Goal: Navigation & Orientation: Find specific page/section

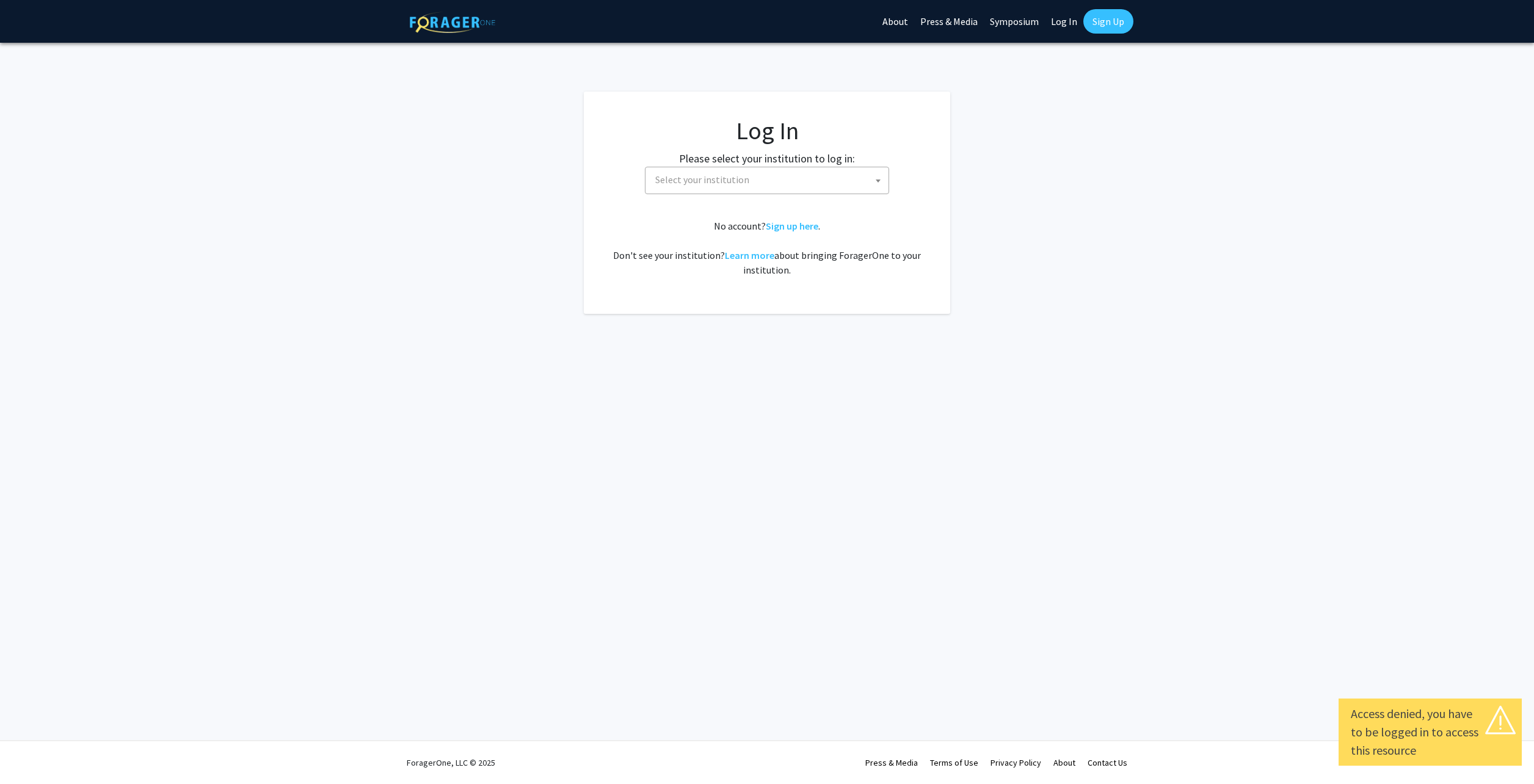
select select
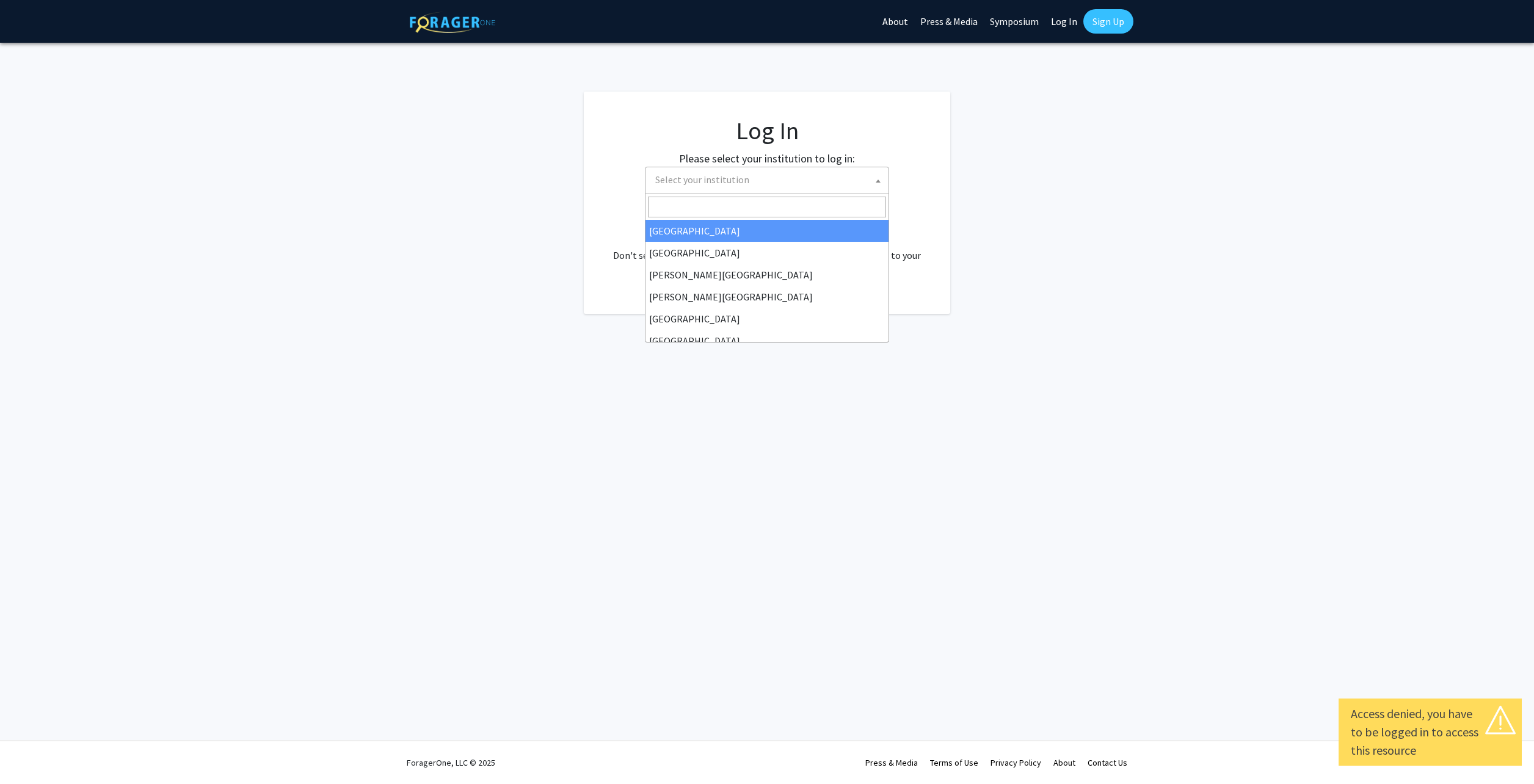
click at [845, 185] on span "Select your institution" at bounding box center [769, 180] width 238 height 25
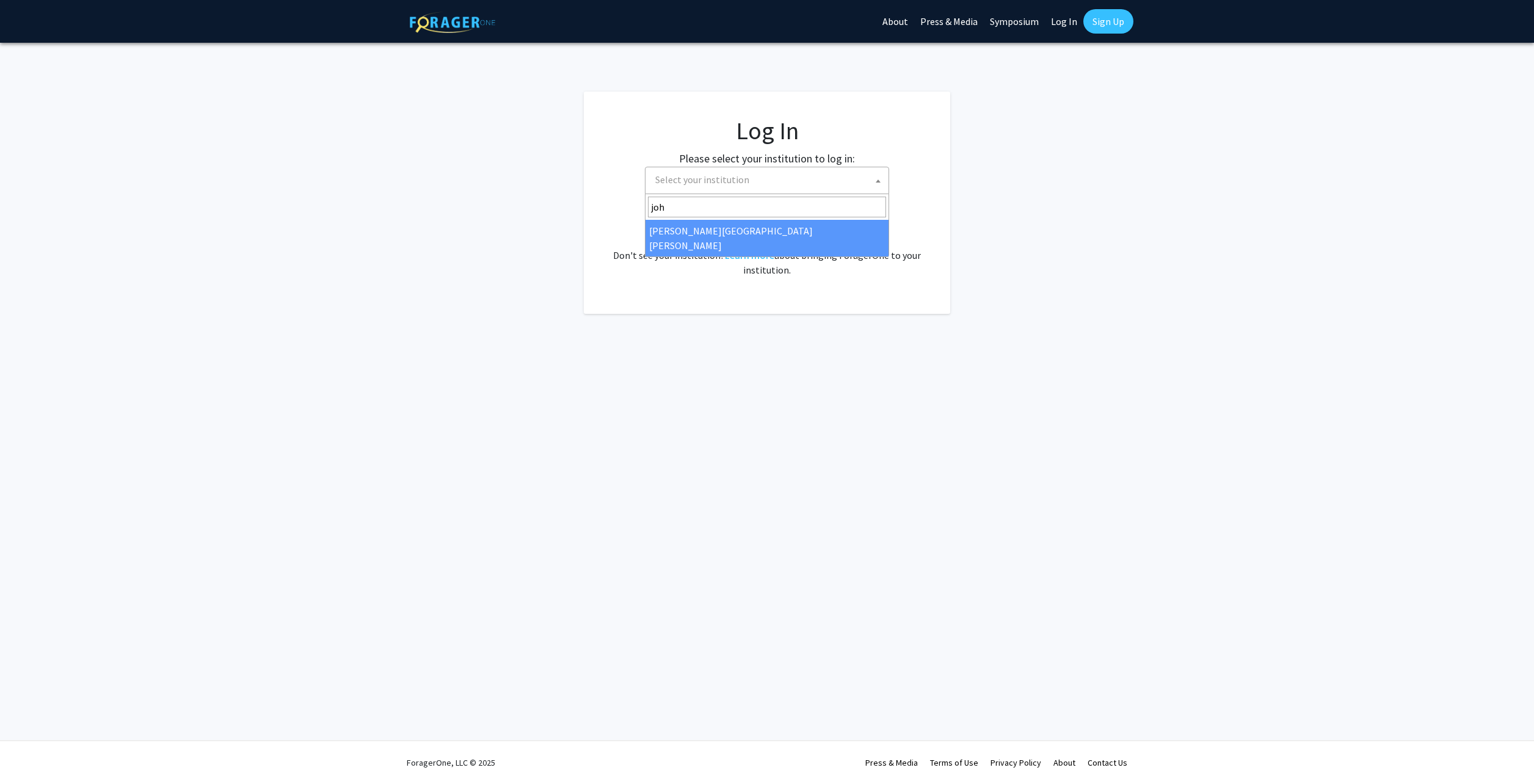
type input "joh"
select select "1"
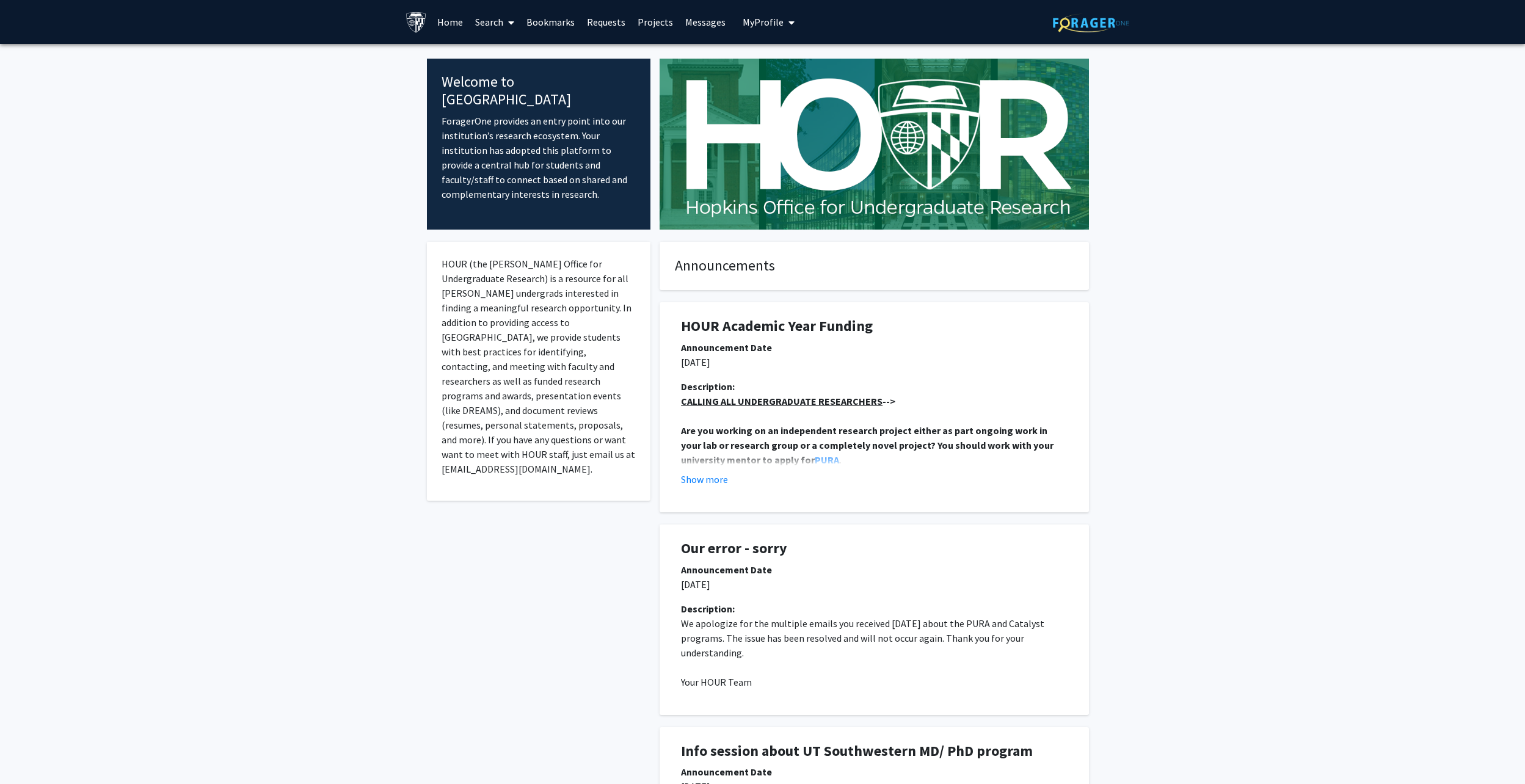
click at [490, 21] on link "Search" at bounding box center [494, 22] width 51 height 43
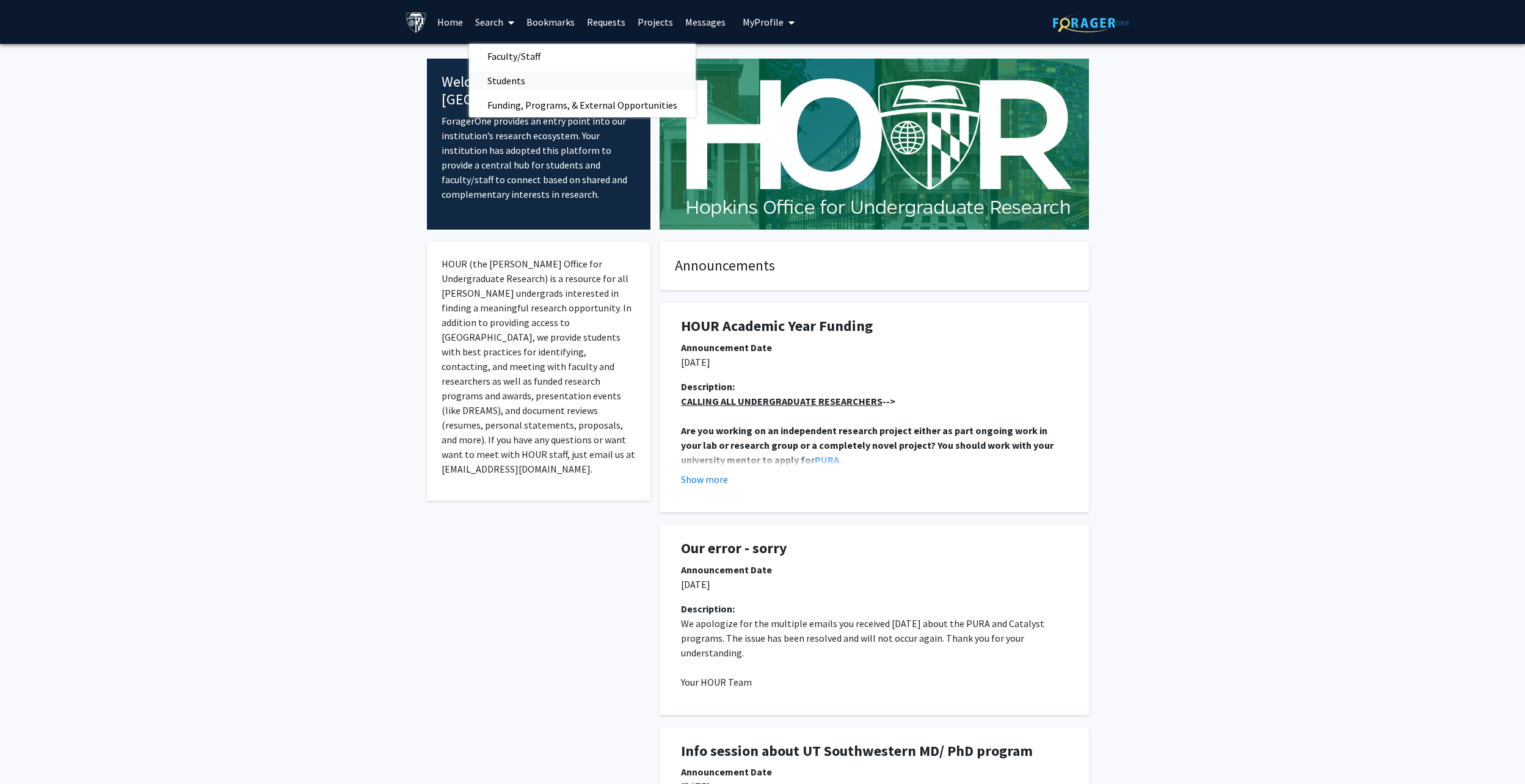
click at [551, 87] on link "Students" at bounding box center [583, 81] width 227 height 18
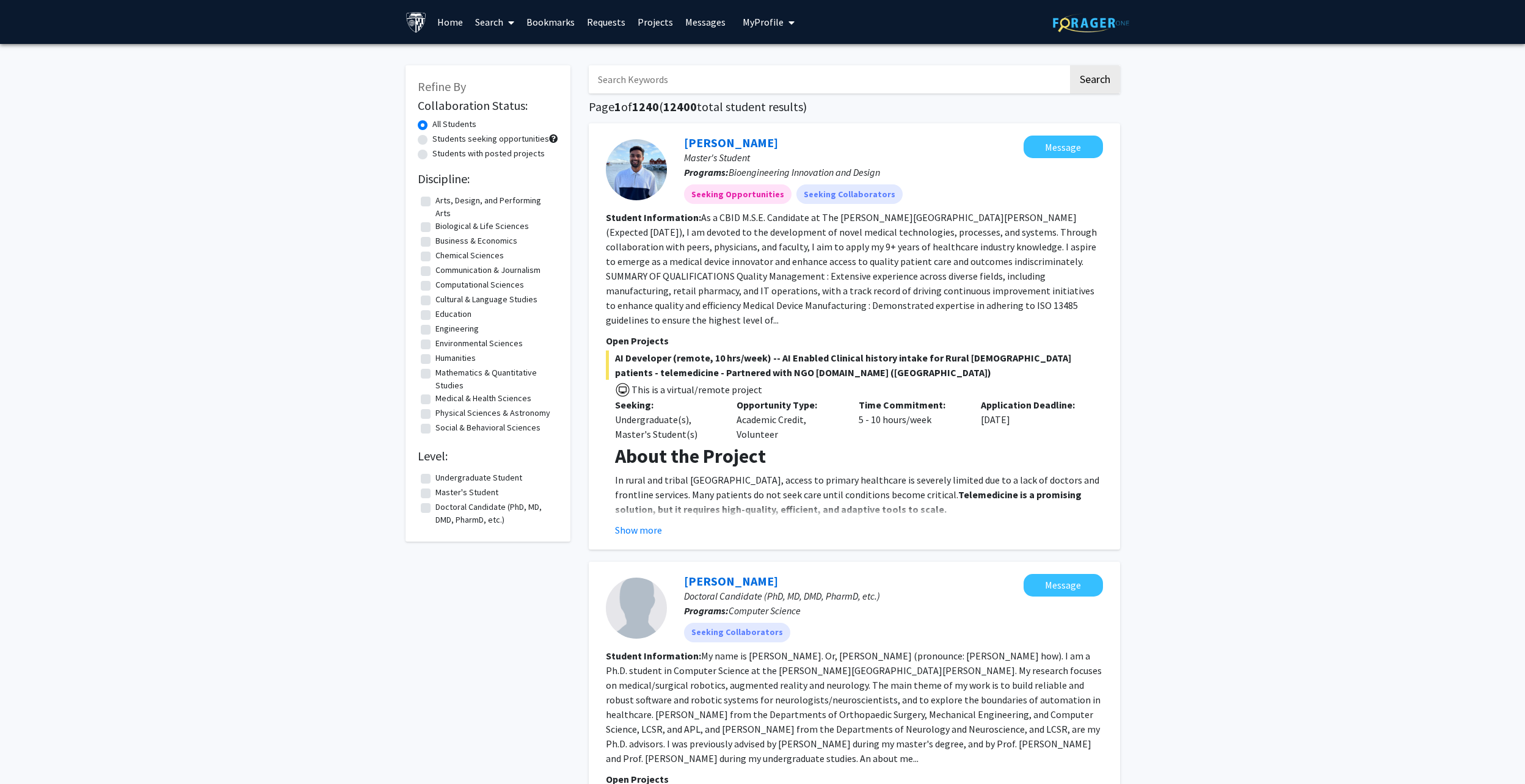
click at [435, 504] on label "Doctoral Candidate (PhD, MD, DMD, PharmD, etc.)" at bounding box center [495, 513] width 119 height 26
click at [435, 504] on input "Doctoral Candidate (PhD, MD, DMD, PharmD, etc.)" at bounding box center [439, 504] width 8 height 8
checkbox input "true"
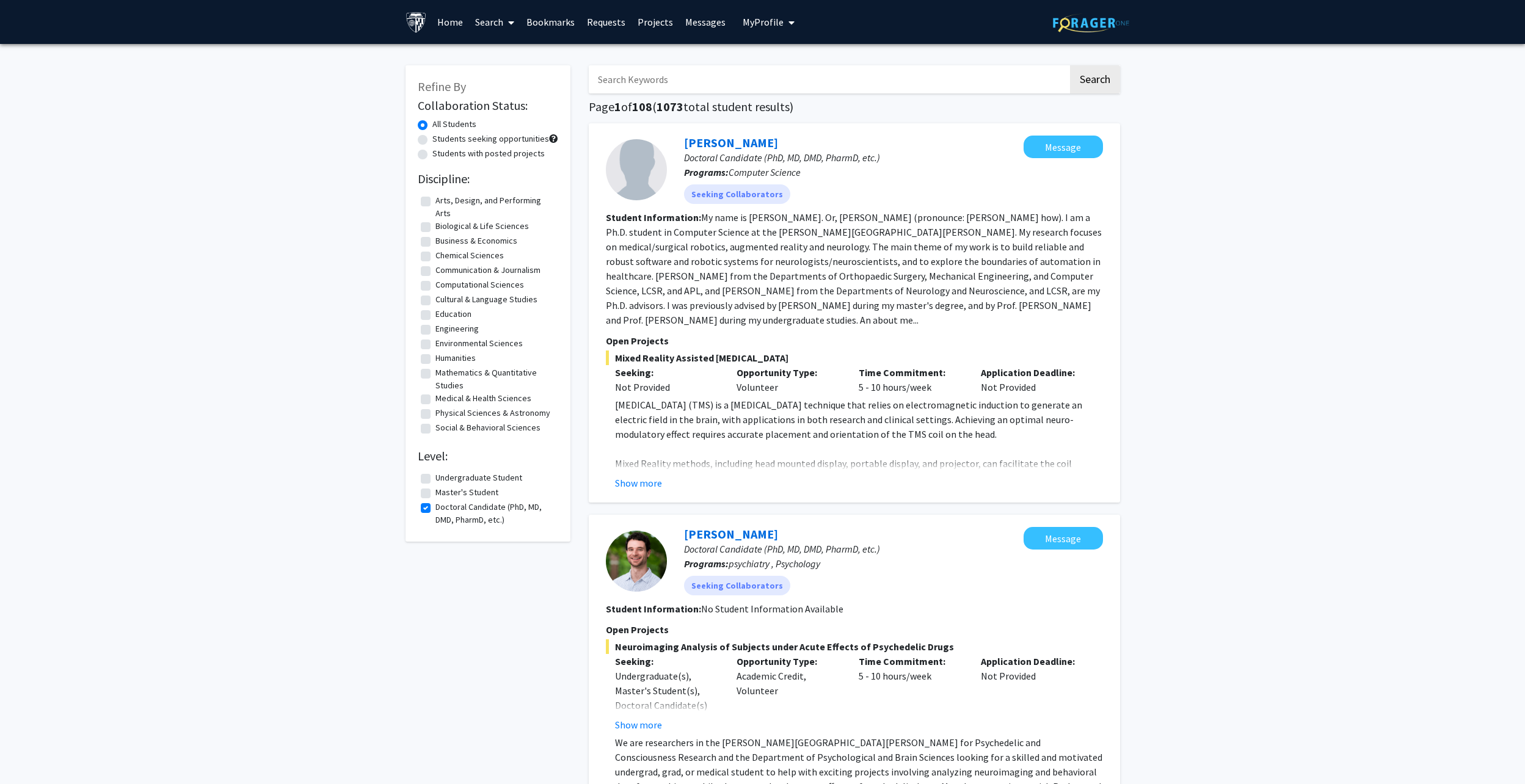
click at [643, 25] on link "Projects" at bounding box center [655, 22] width 48 height 43
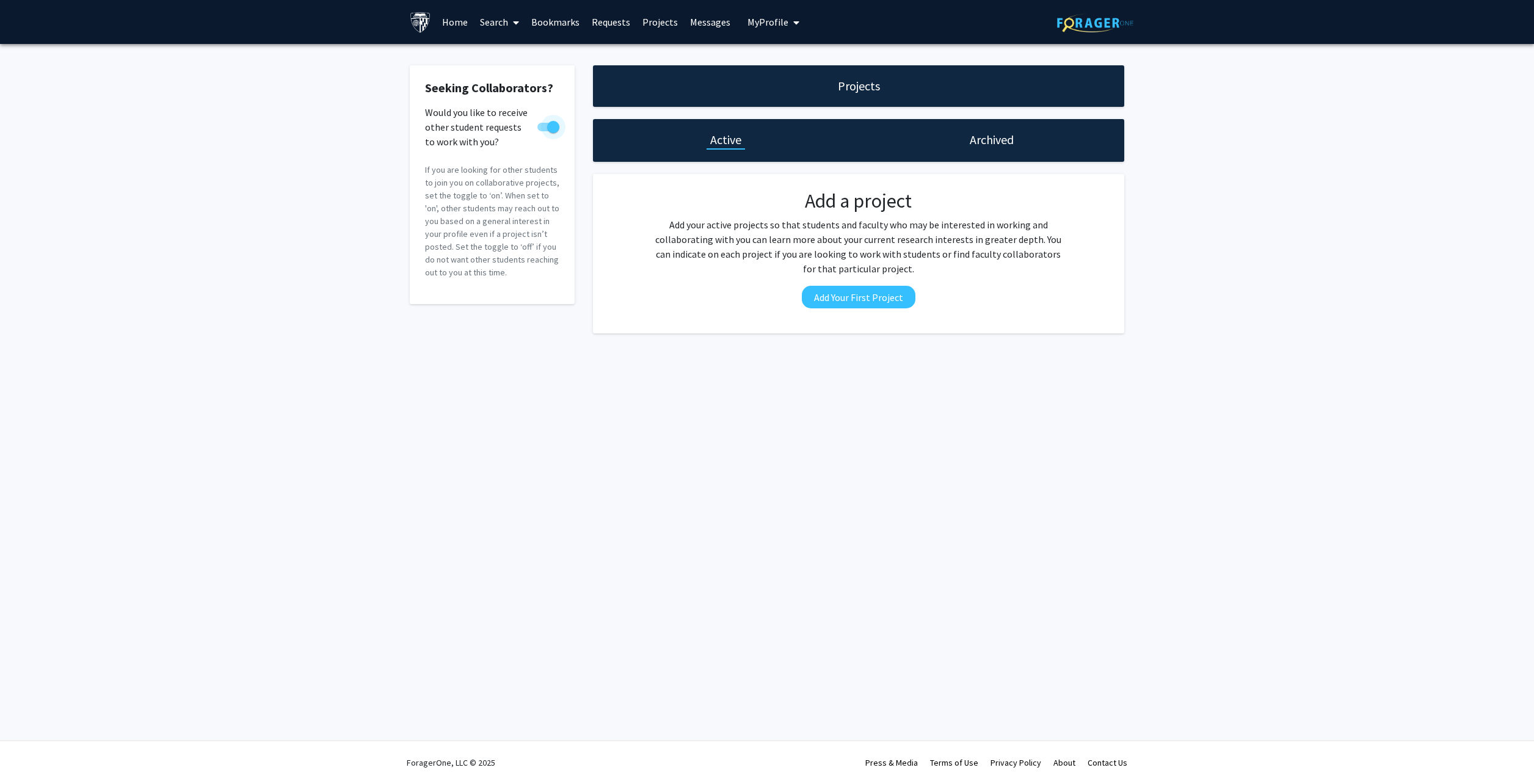
click at [543, 126] on span at bounding box center [548, 127] width 22 height 8
click at [543, 131] on input "Would you like to receive other student requests to work with you?" at bounding box center [543, 131] width 1 height 1
click at [554, 123] on span at bounding box center [548, 127] width 22 height 8
click at [544, 131] on input "Would you like to receive other student requests to work with you?" at bounding box center [543, 131] width 1 height 1
checkbox input "true"
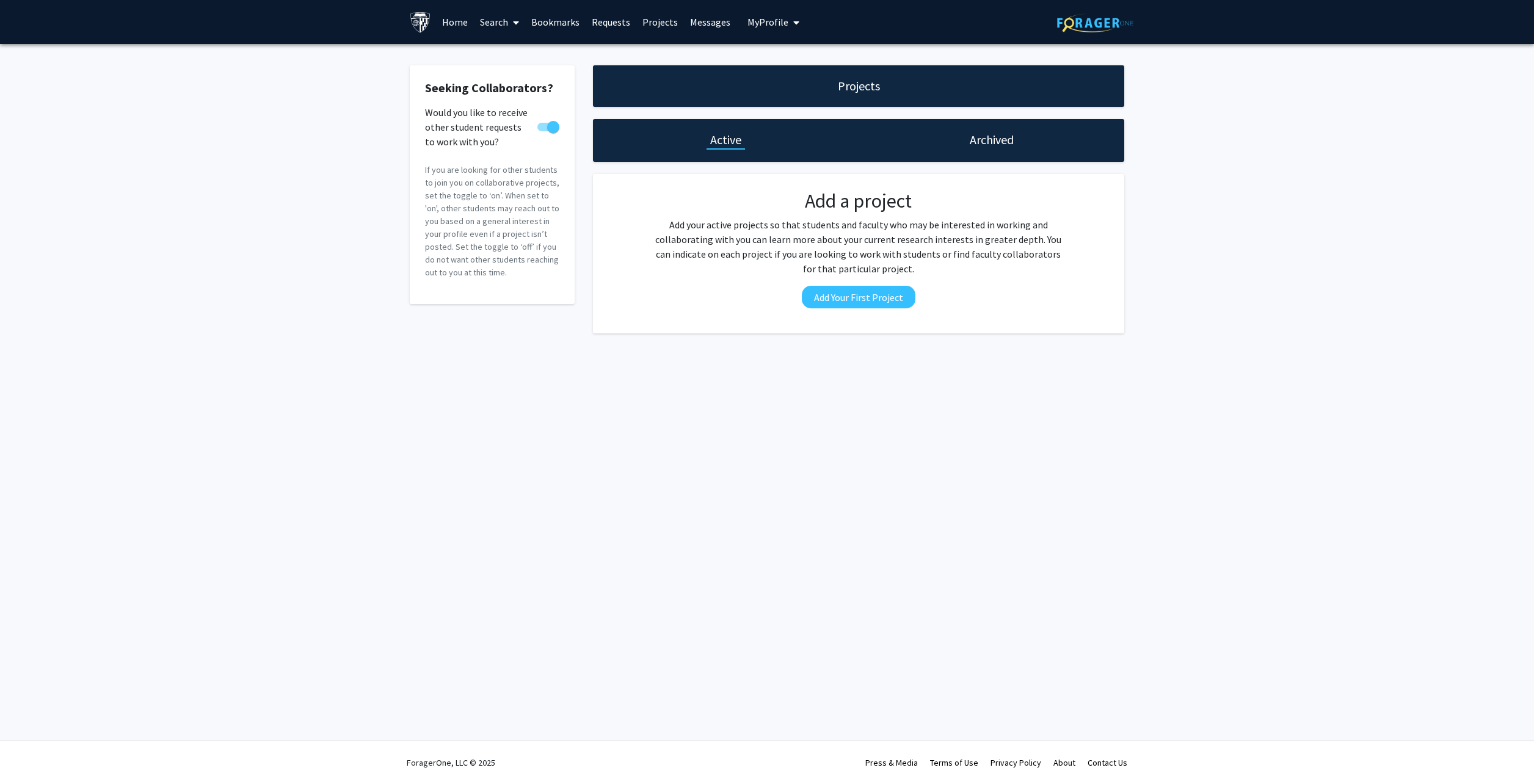
click at [458, 30] on link "Home" at bounding box center [455, 22] width 38 height 43
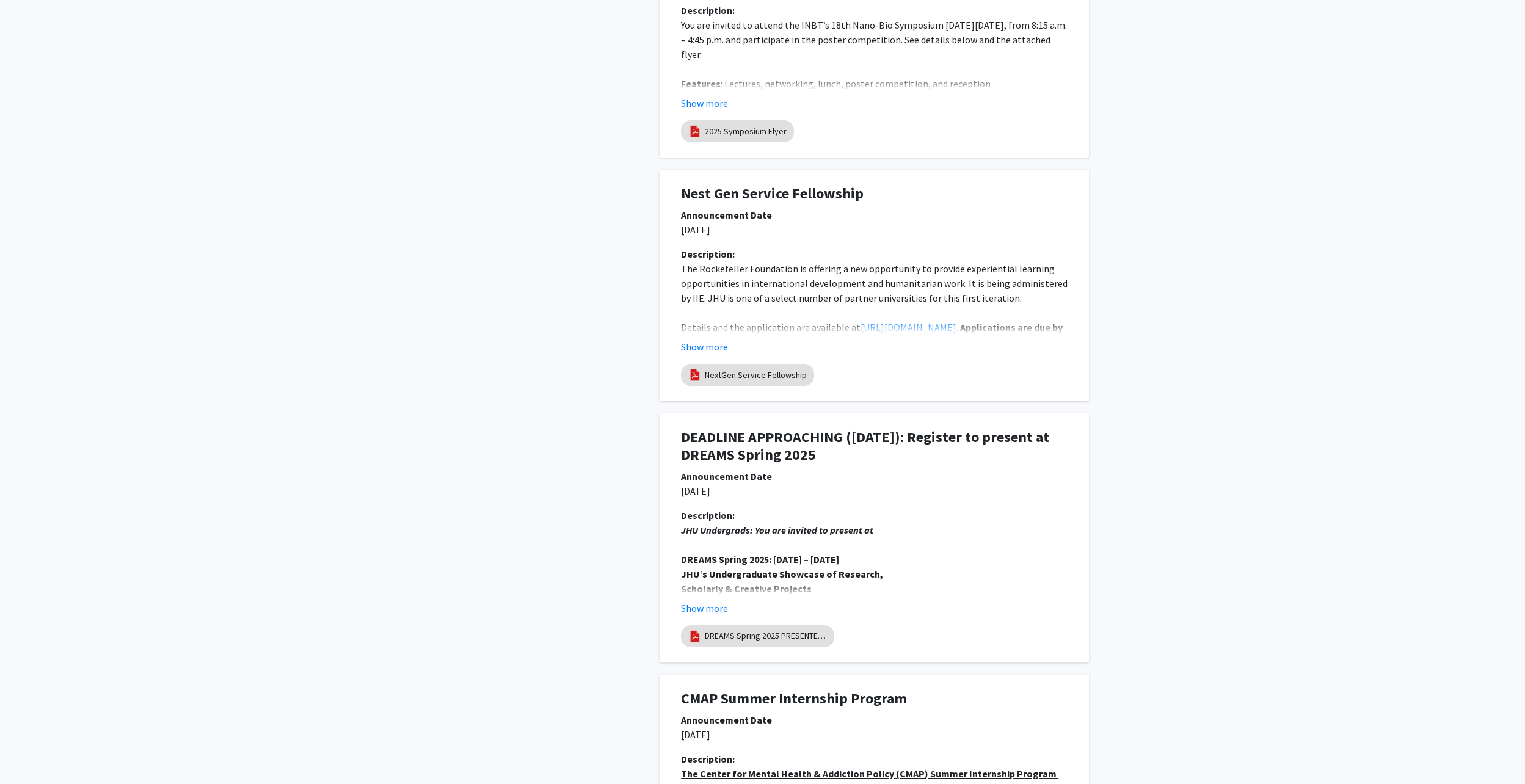
scroll to position [1975, 0]
